Goal: Information Seeking & Learning: Learn about a topic

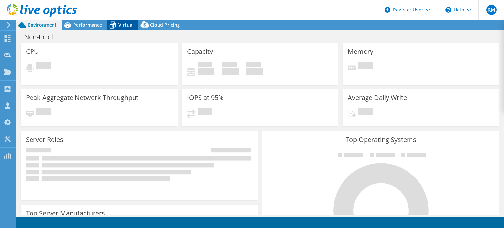
select select "USD"
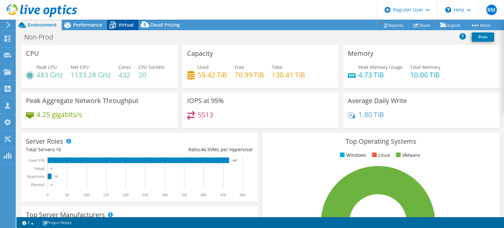
click at [124, 23] on span "Virtual" at bounding box center [125, 25] width 15 height 6
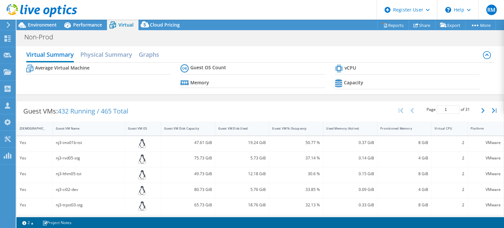
scroll to position [18, 0]
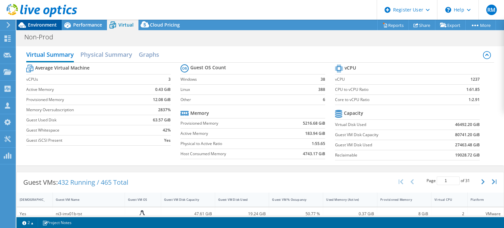
click at [55, 23] on span "Environment" at bounding box center [42, 25] width 29 height 6
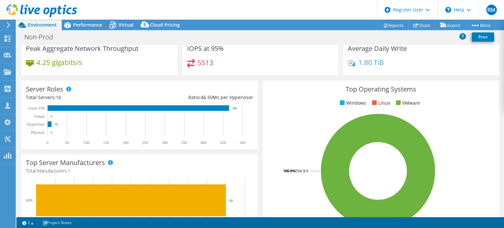
scroll to position [0, 0]
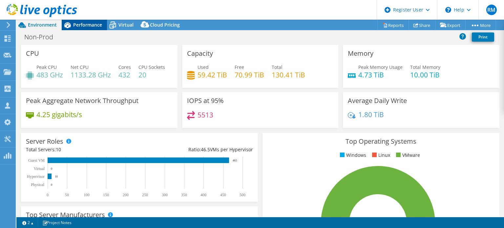
click at [101, 29] on div "Performance" at bounding box center [84, 25] width 45 height 11
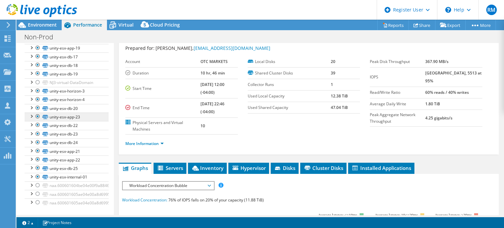
scroll to position [269, 0]
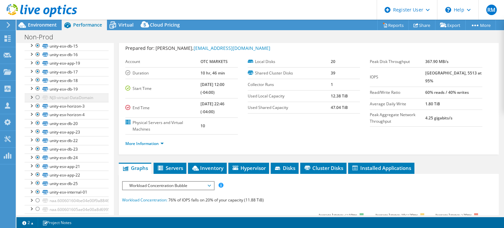
click at [37, 98] on div at bounding box center [37, 98] width 7 height 8
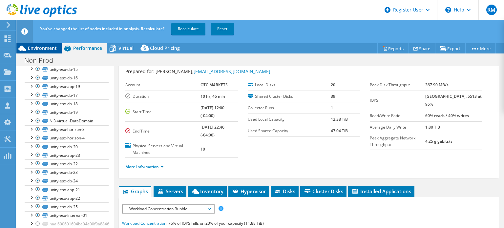
click at [53, 48] on span "Environment" at bounding box center [42, 48] width 29 height 6
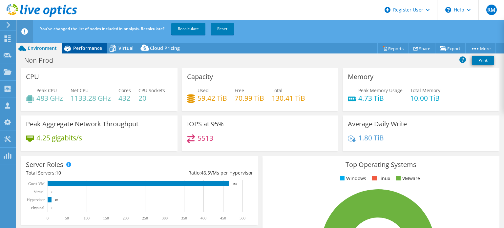
click at [97, 49] on span "Performance" at bounding box center [87, 48] width 29 height 6
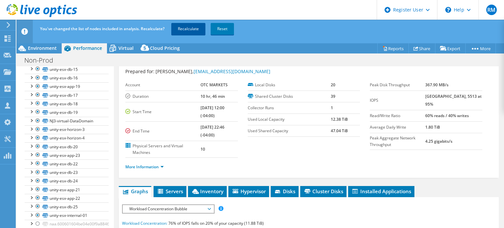
click at [192, 29] on link "Recalculate" at bounding box center [188, 29] width 34 height 12
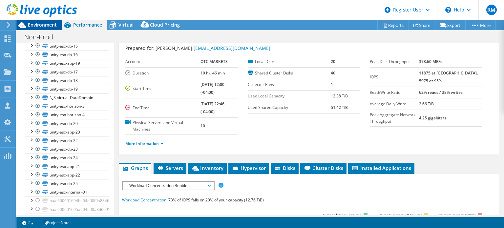
click at [43, 25] on span "Environment" at bounding box center [42, 25] width 29 height 6
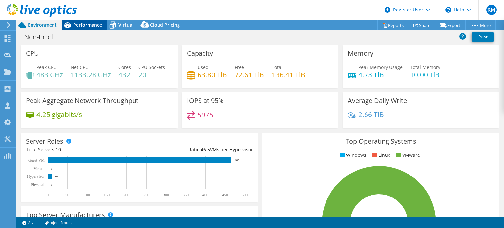
click at [82, 27] on span "Performance" at bounding box center [87, 25] width 29 height 6
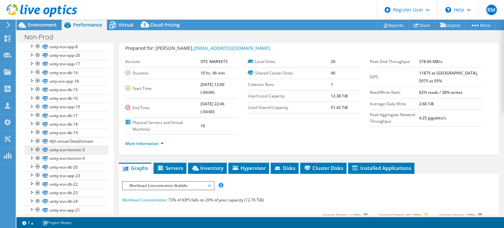
scroll to position [287, 0]
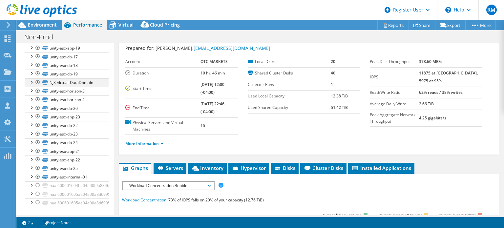
click at [35, 82] on div at bounding box center [37, 82] width 7 height 8
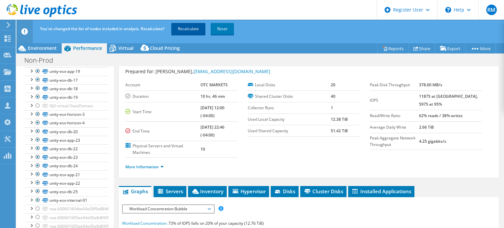
click at [192, 33] on link "Recalculate" at bounding box center [188, 29] width 34 height 12
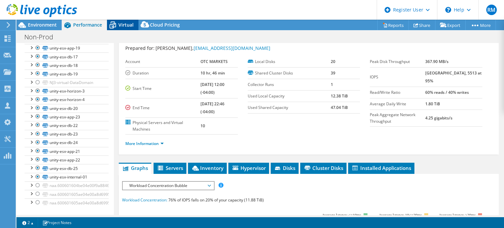
click at [125, 25] on span "Virtual" at bounding box center [125, 25] width 15 height 6
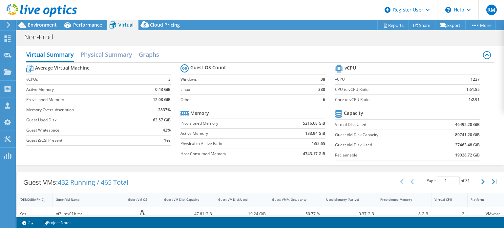
scroll to position [100, 0]
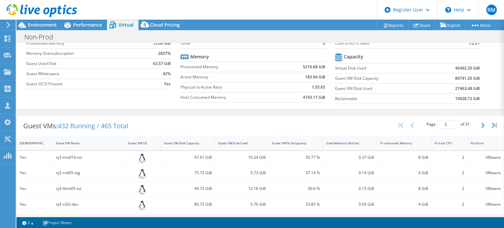
scroll to position [148, 0]
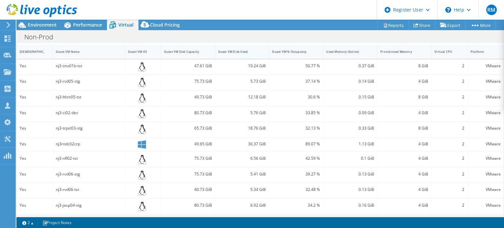
click at [242, 50] on div "Guest VM Disk Used" at bounding box center [238, 52] width 40 height 4
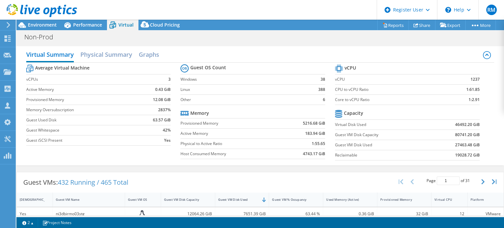
scroll to position [270, 0]
click at [280, 144] on td "1:55.65" at bounding box center [302, 144] width 45 height 10
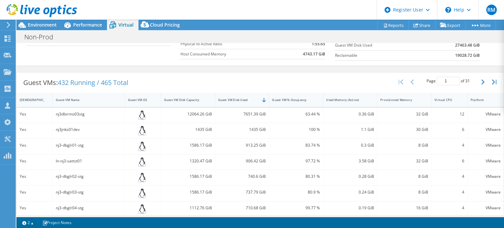
scroll to position [103, 0]
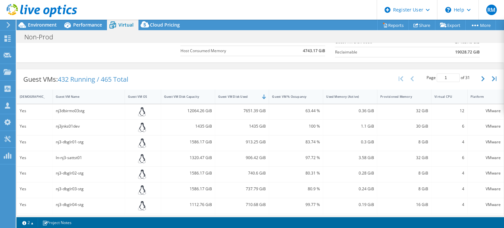
click at [180, 151] on div "1320.47 GiB" at bounding box center [188, 158] width 54 height 15
click at [200, 112] on div "12064.26 GiB" at bounding box center [188, 110] width 48 height 7
click at [99, 22] on span "Performance" at bounding box center [87, 25] width 29 height 6
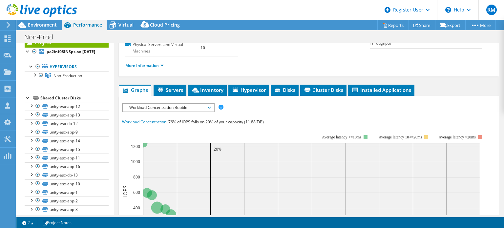
click at [180, 105] on span "Workload Concentration Bubble" at bounding box center [168, 108] width 84 height 8
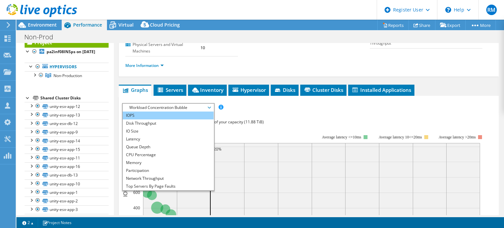
click at [168, 115] on li "IOPS" at bounding box center [168, 116] width 91 height 8
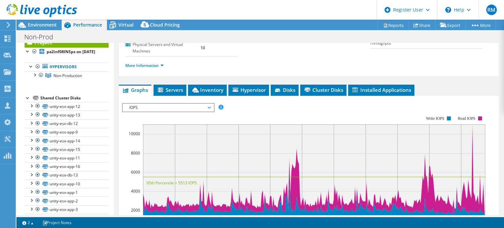
click at [281, 101] on div "IOPS Disk Throughput IO Size Latency Queue Depth CPU Percentage Memory Page Fau…" at bounding box center [308, 213] width 373 height 227
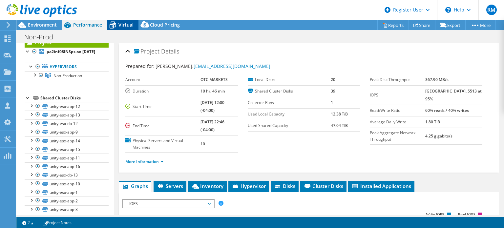
click at [130, 25] on span "Virtual" at bounding box center [125, 25] width 15 height 6
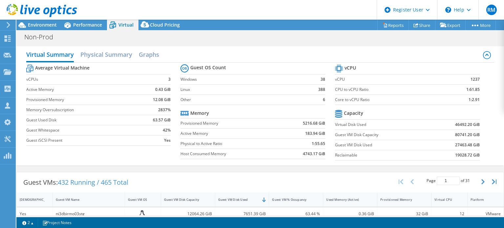
scroll to position [104, 0]
click at [263, 173] on div "Guest VMs: 432 Running / 465 Total Page 1 of 31 5 rows 10 rows 20 rows 25 rows …" at bounding box center [260, 182] width 487 height 20
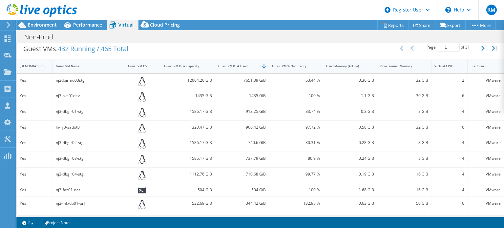
scroll to position [139, 0]
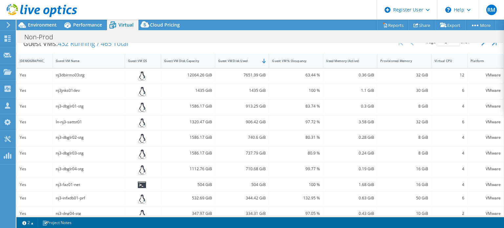
click at [273, 45] on div "Guest VMs: 432 Running / 465 Total Page 1 of 31 5 rows 10 rows 20 rows 25 rows …" at bounding box center [260, 43] width 487 height 20
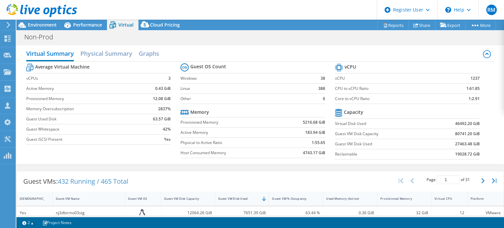
scroll to position [0, 0]
click at [92, 30] on div "Performance" at bounding box center [84, 25] width 45 height 11
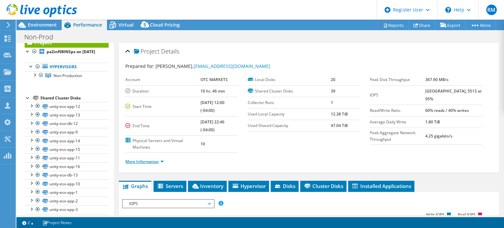
click at [160, 160] on link "More Information" at bounding box center [144, 162] width 38 height 6
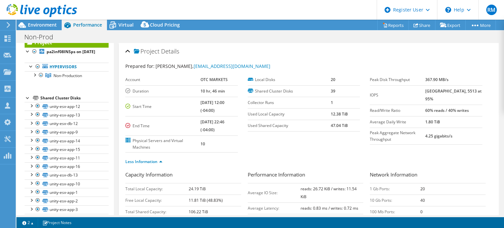
click at [279, 143] on section "Account OTC MARKETS Duration 10 hr, 46 min Start Time [DATE] 12:00 (-04:00) End…" at bounding box center [247, 113] width 245 height 78
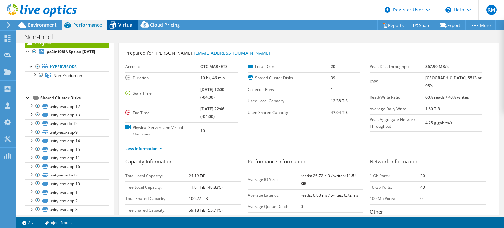
click at [120, 26] on span "Virtual" at bounding box center [125, 25] width 15 height 6
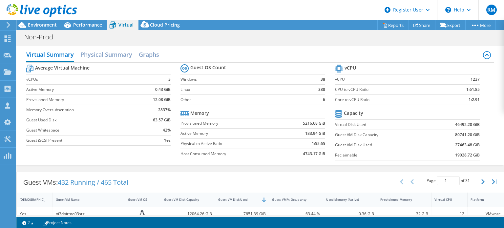
scroll to position [123, 0]
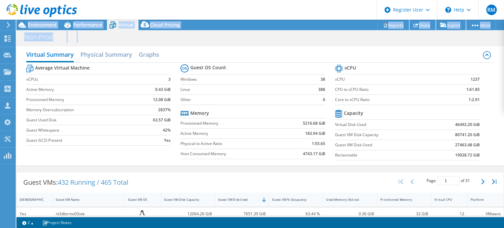
drag, startPoint x: 504, startPoint y: 95, endPoint x: 507, endPoint y: 132, distance: 37.2
click at [504, 132] on html "RM Dell User [PERSON_NAME] [PERSON_NAME][EMAIL_ADDRESS][PERSON_NAME][DOMAIN_NAM…" at bounding box center [252, 114] width 504 height 228
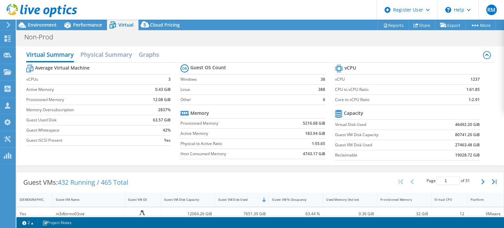
click at [474, 101] on b "1:2.91" at bounding box center [474, 99] width 11 height 7
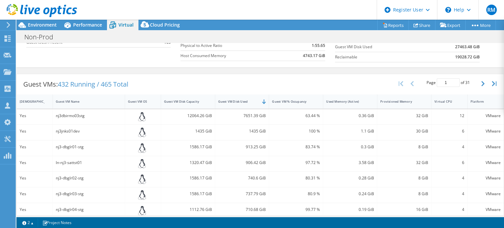
scroll to position [97, 0]
click at [189, 75] on div "Guest VMs: 432 Running / 465 Total Page 1 of 31 5 rows 10 rows 20 rows 25 rows …" at bounding box center [260, 85] width 487 height 20
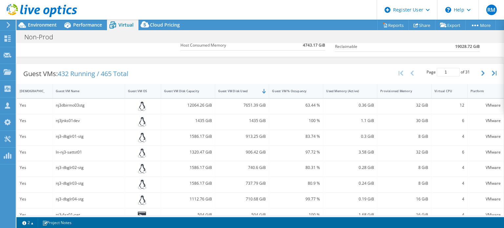
scroll to position [110, 0]
click at [35, 17] on icon at bounding box center [42, 10] width 71 height 13
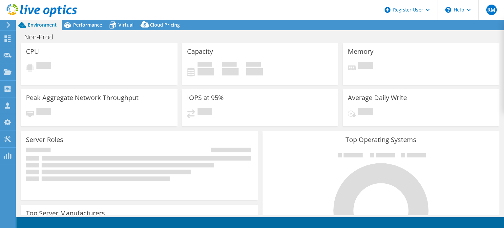
select select "SelectRegion"
select select "USD"
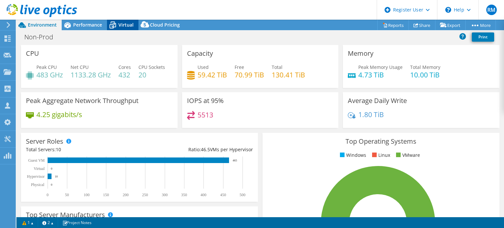
click at [124, 27] on span "Virtual" at bounding box center [125, 25] width 15 height 6
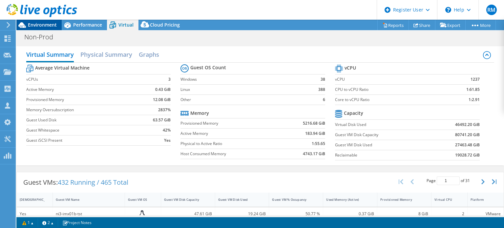
click at [57, 27] on div "Environment" at bounding box center [38, 25] width 45 height 11
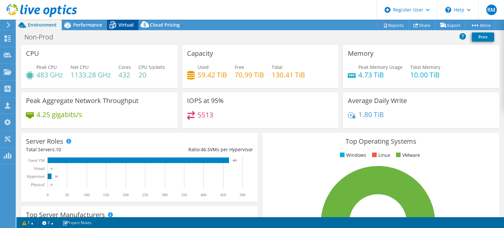
click at [119, 26] on span "Virtual" at bounding box center [125, 25] width 15 height 6
